Goal: Navigation & Orientation: Find specific page/section

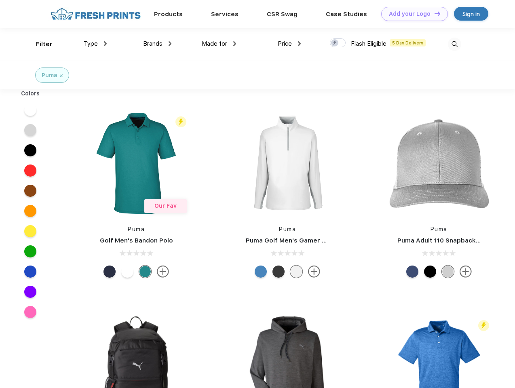
scroll to position [0, 0]
click at [412, 14] on link "Add your Logo Design Tool" at bounding box center [414, 14] width 67 height 14
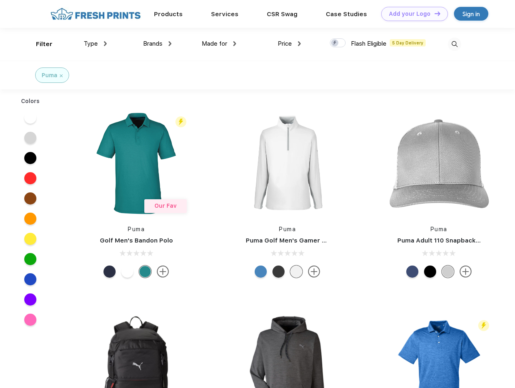
click at [0, 0] on div "Design Tool" at bounding box center [0, 0] width 0 height 0
click at [434, 13] on link "Add your Logo Design Tool" at bounding box center [414, 14] width 67 height 14
click at [39, 44] on div "Filter" at bounding box center [44, 44] width 17 height 9
click at [95, 44] on span "Type" at bounding box center [91, 43] width 14 height 7
click at [157, 44] on span "Brands" at bounding box center [152, 43] width 19 height 7
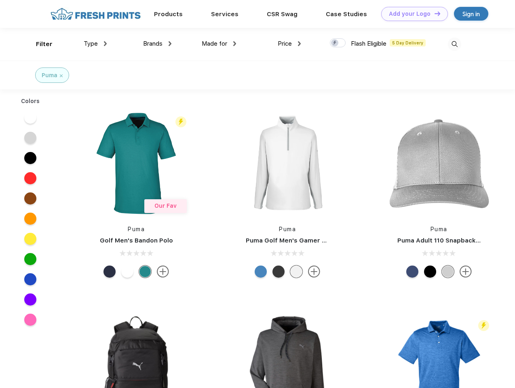
click at [219, 44] on span "Made for" at bounding box center [214, 43] width 25 height 7
click at [289, 44] on span "Price" at bounding box center [285, 43] width 14 height 7
click at [338, 43] on div at bounding box center [338, 42] width 16 height 9
click at [335, 43] on input "checkbox" at bounding box center [332, 40] width 5 height 5
click at [454, 44] on img at bounding box center [454, 44] width 13 height 13
